Goal: Task Accomplishment & Management: Complete application form

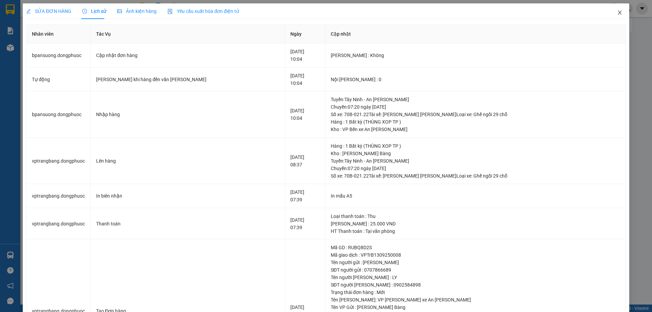
click at [616, 16] on span "Close" at bounding box center [619, 12] width 19 height 19
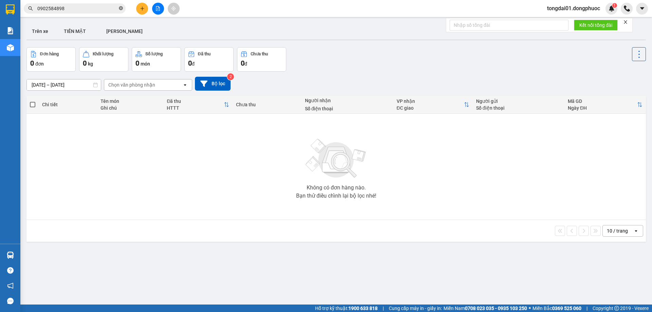
click at [119, 10] on icon "close-circle" at bounding box center [121, 8] width 4 height 4
type input "0"
click at [120, 9] on icon "close-circle" at bounding box center [121, 8] width 4 height 4
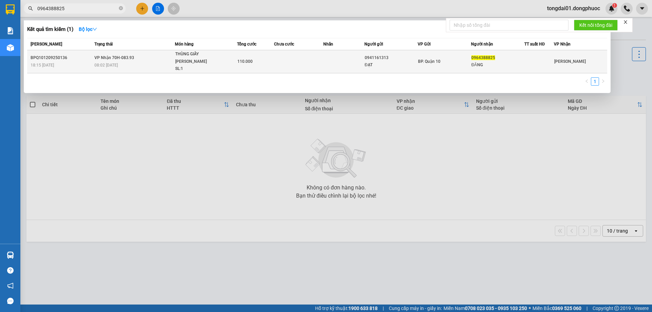
type input "0964388825"
click at [210, 55] on div "THÙNG GIẤY [PERSON_NAME]" at bounding box center [200, 58] width 51 height 15
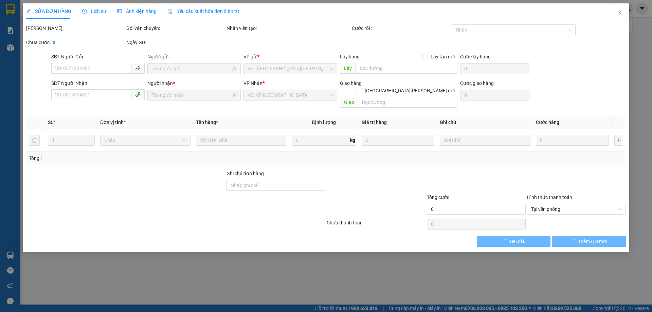
type input "0941161313"
type input "ĐẠT"
type input "0964388825"
type input "ĐĂNG"
type input "110.000"
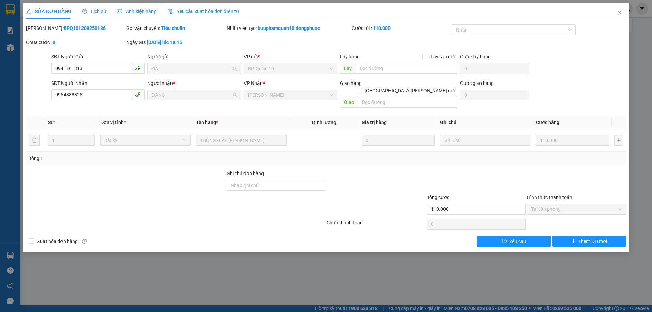
click at [103, 11] on span "Lịch sử" at bounding box center [94, 10] width 24 height 5
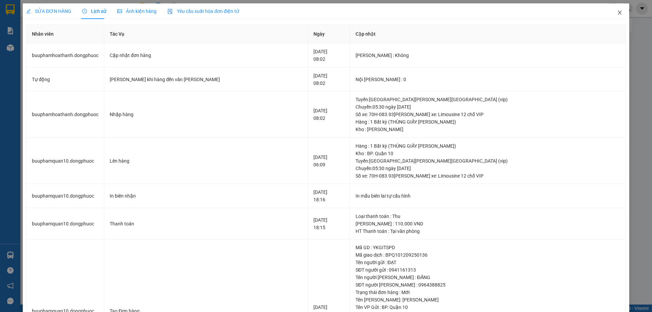
click at [617, 14] on icon "close" at bounding box center [619, 12] width 5 height 5
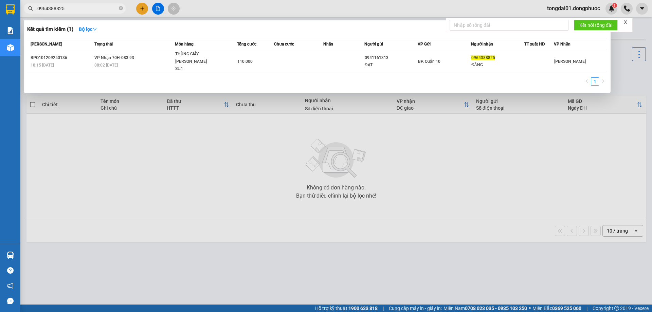
click at [102, 9] on input "0964388825" at bounding box center [77, 8] width 80 height 7
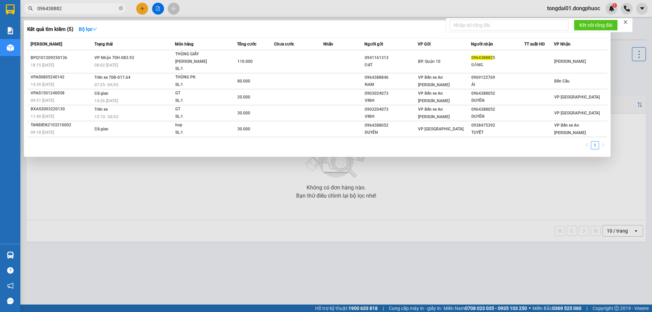
type input "0964388825"
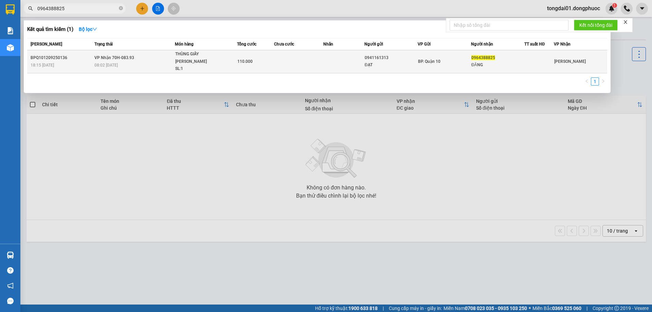
click at [233, 56] on span "THÙNG GIẤY [PERSON_NAME] SL: 1" at bounding box center [206, 62] width 62 height 22
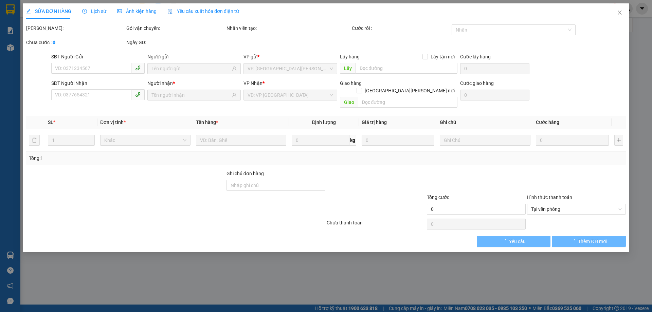
type input "0941161313"
type input "ĐẠT"
type input "0964388825"
type input "ĐĂNG"
type input "110.000"
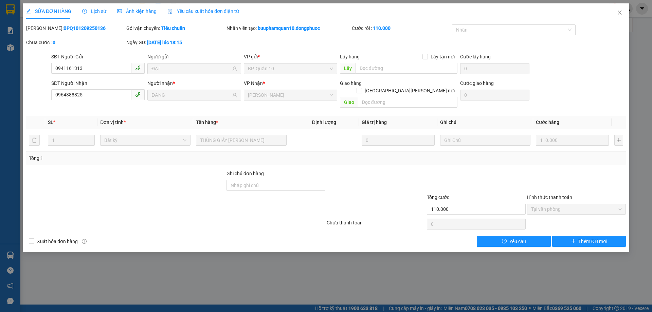
click at [93, 7] on div "Lịch sử" at bounding box center [94, 10] width 24 height 7
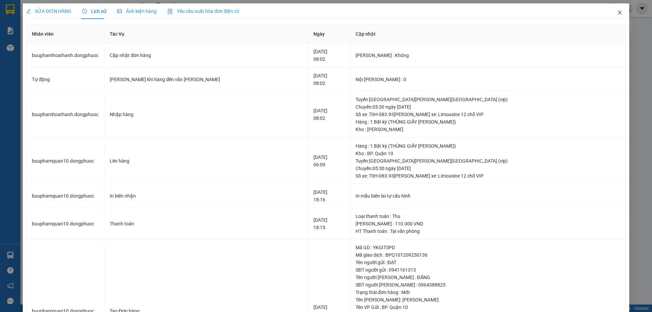
click at [617, 12] on icon "close" at bounding box center [619, 12] width 5 height 5
